Goal: Task Accomplishment & Management: Manage account settings

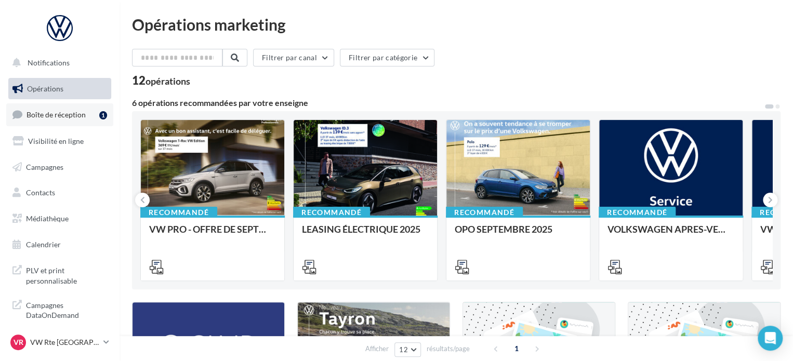
click at [82, 120] on link "Boîte de réception 1" at bounding box center [59, 114] width 107 height 22
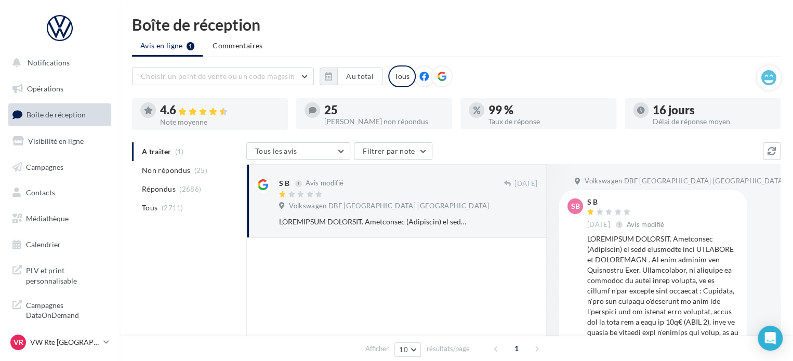
scroll to position [104, 0]
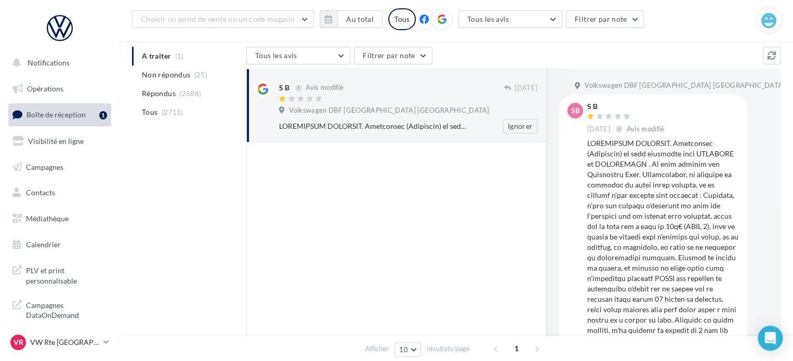
click at [393, 100] on div at bounding box center [391, 99] width 224 height 9
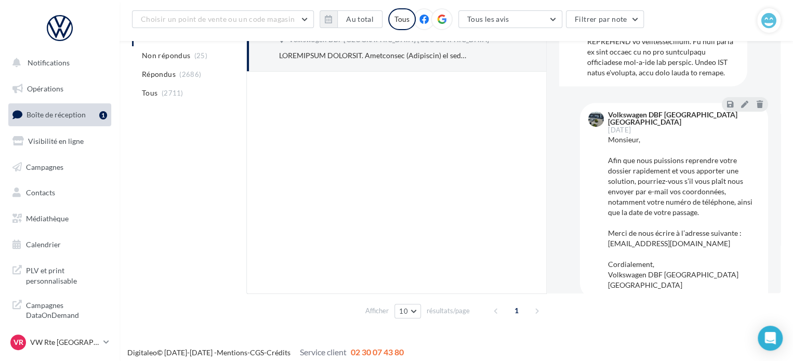
scroll to position [181, 0]
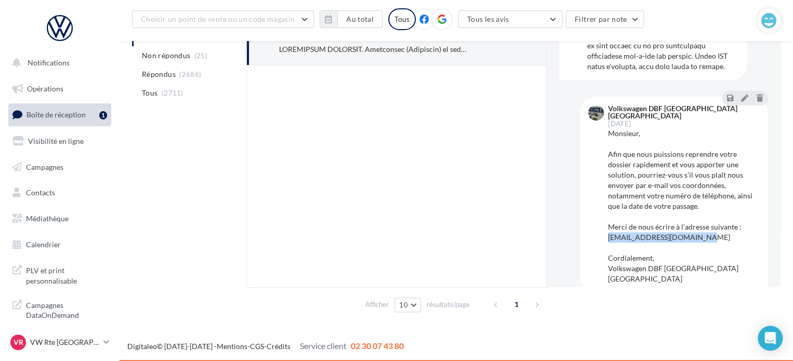
drag, startPoint x: 608, startPoint y: 230, endPoint x: 697, endPoint y: 234, distance: 88.4
click at [697, 234] on div "Monsieur, Afin que nous puissions reprendre votre dossier rapidement et vous ap…" at bounding box center [684, 206] width 152 height 156
copy div "ecouteclient@dbf-autos.fr"
click at [671, 174] on div "Monsieur, Afin que nous puissions reprendre votre dossier rapidement et vous ap…" at bounding box center [684, 206] width 152 height 156
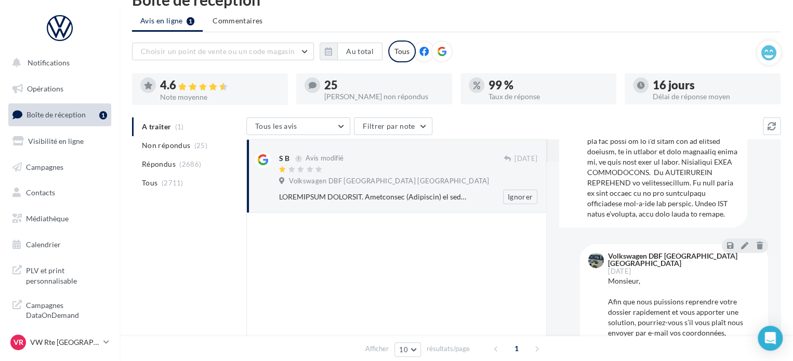
scroll to position [273, 0]
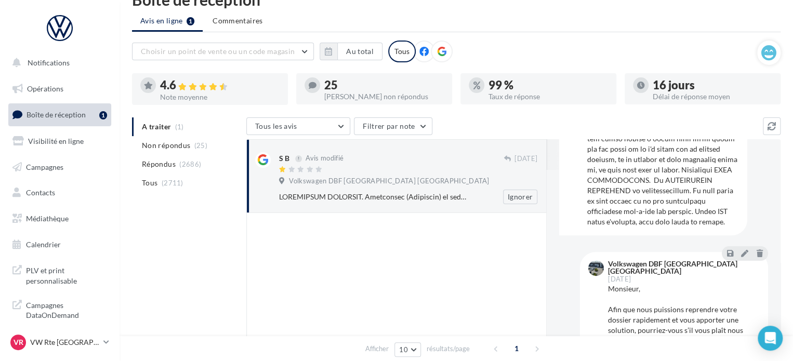
click at [353, 178] on span "Volkswagen DBF Toulouse Espagne" at bounding box center [389, 181] width 200 height 9
click at [393, 161] on div "S B Avis modifié" at bounding box center [391, 157] width 224 height 11
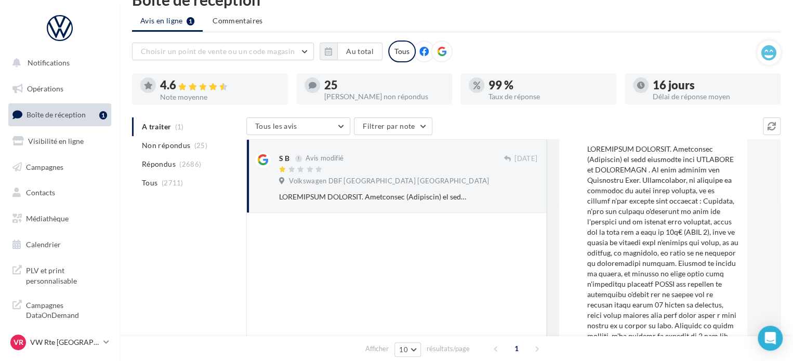
scroll to position [0, 0]
